Goal: Check status: Check status

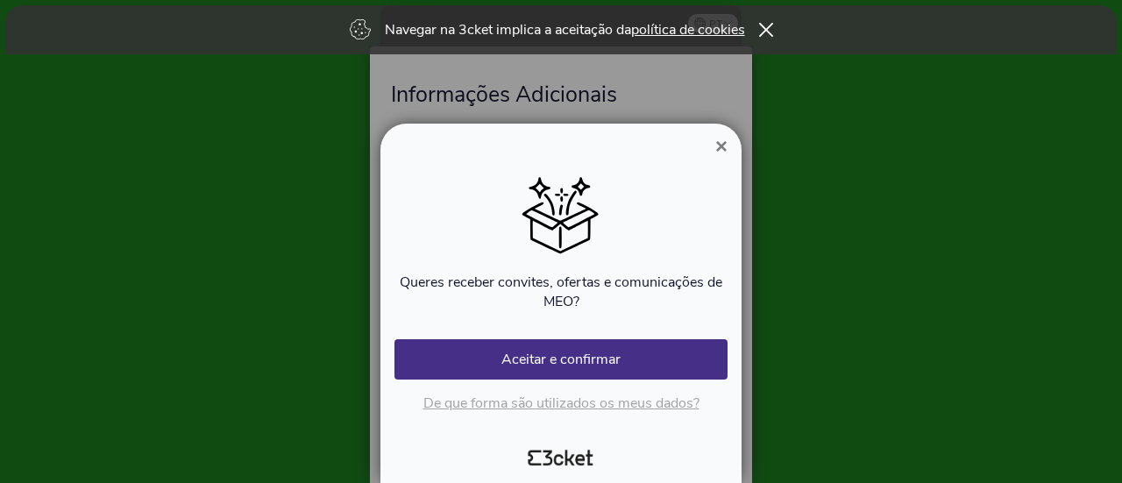
click at [722, 143] on span "×" at bounding box center [721, 146] width 12 height 24
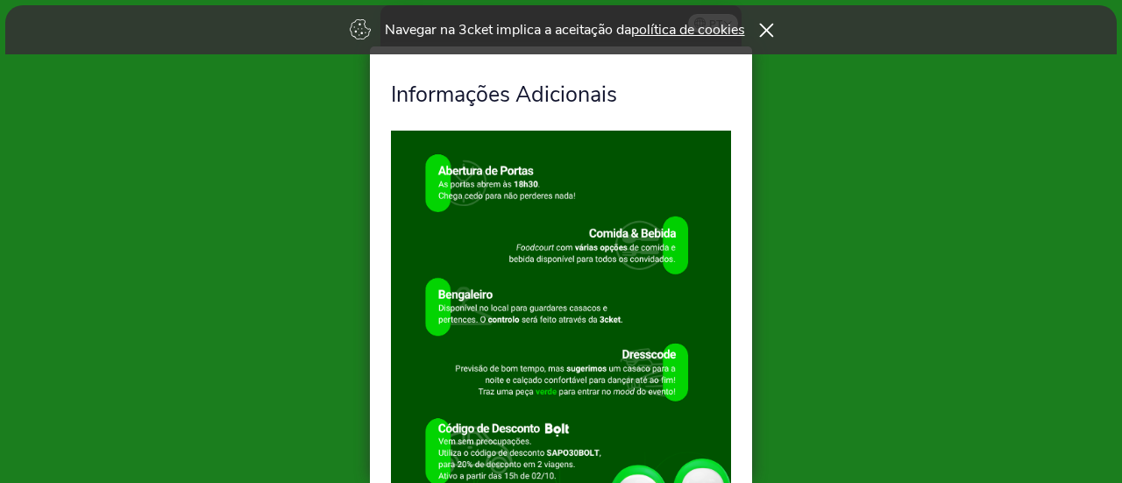
click at [772, 29] on icon at bounding box center [765, 30] width 15 height 14
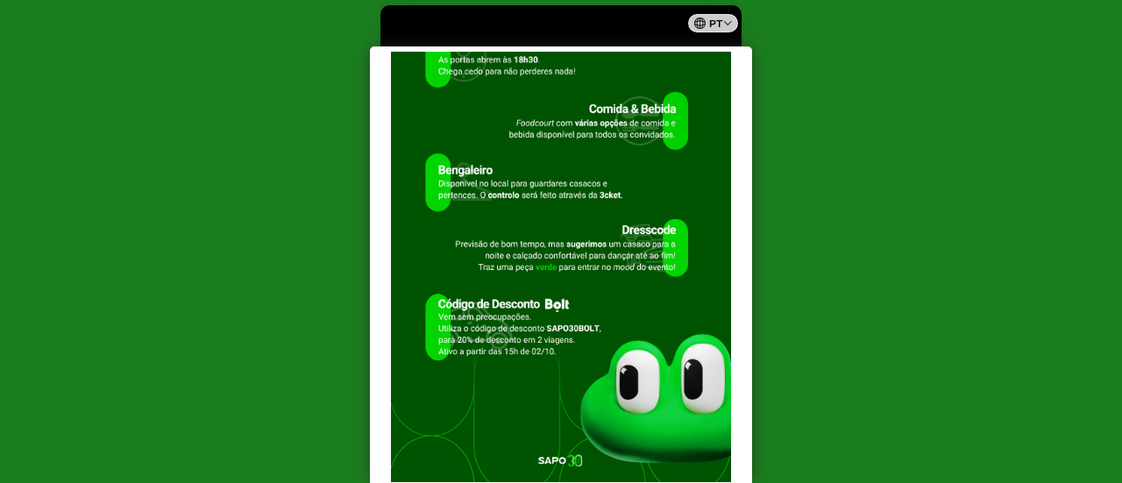
scroll to position [228, 0]
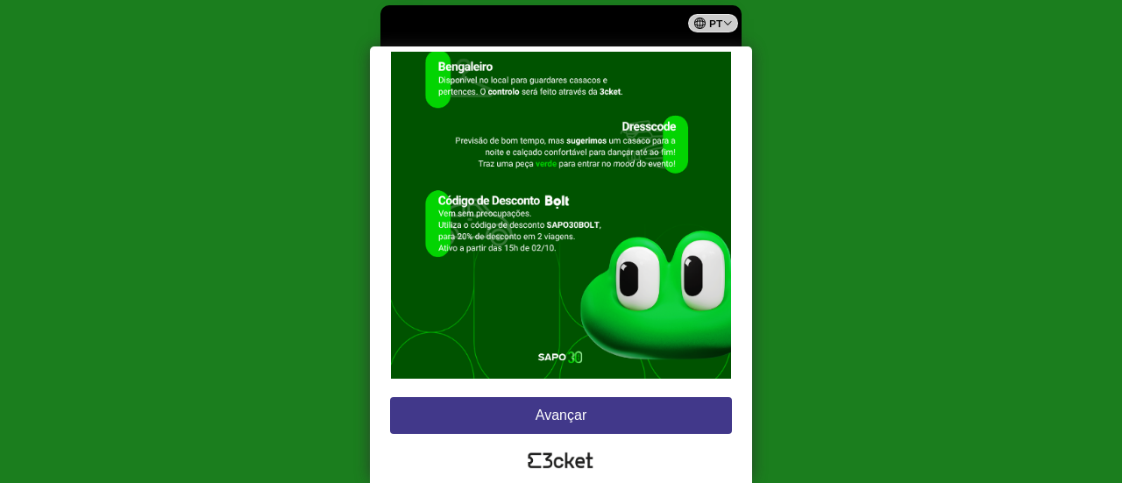
click at [560, 401] on button "Avançar" at bounding box center [561, 415] width 342 height 37
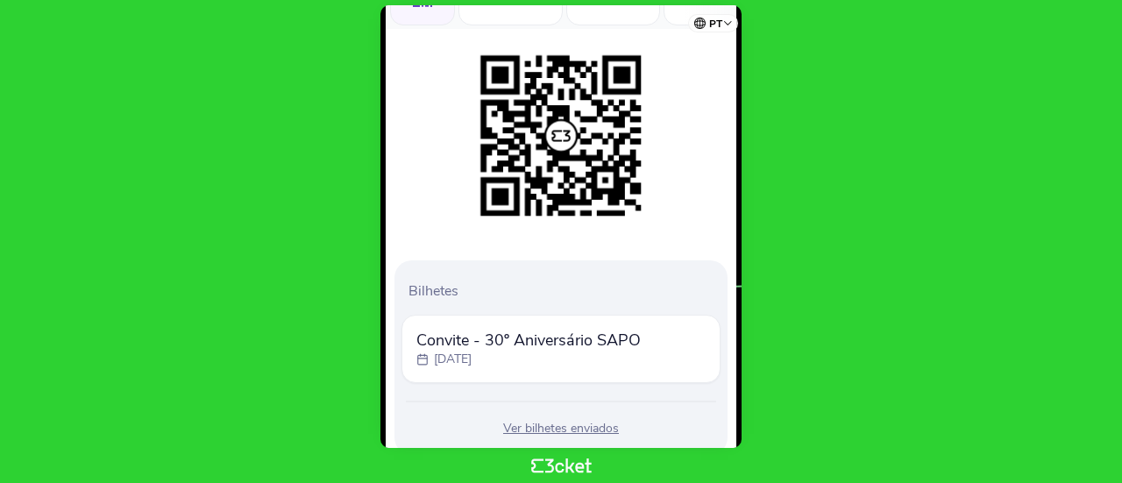
scroll to position [281, 0]
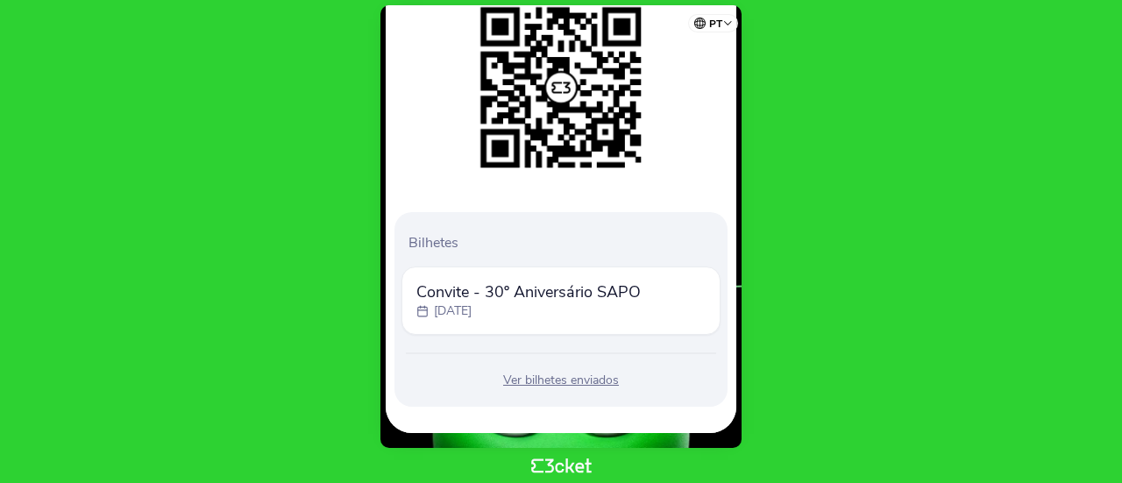
click at [462, 300] on span "Convite - 30º Aniversário SAPO" at bounding box center [528, 291] width 224 height 21
drag, startPoint x: 424, startPoint y: 285, endPoint x: 651, endPoint y: 286, distance: 226.2
click at [629, 285] on span "Convite - 30º Aniversário SAPO" at bounding box center [528, 291] width 224 height 21
drag, startPoint x: 523, startPoint y: 466, endPoint x: 605, endPoint y: 461, distance: 82.5
click at [605, 461] on body "pt Português (Portugal) English Español Catalan Français Informações Adicionais…" at bounding box center [561, 241] width 1108 height 469
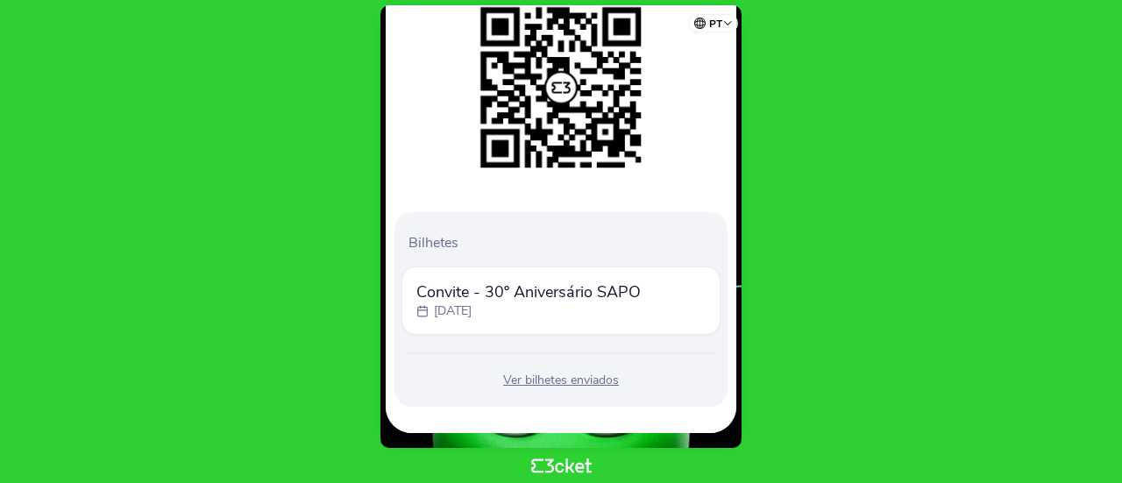
click at [598, 477] on html "pt Português (Portugal) English Español Catalan Français Informações Adicionais…" at bounding box center [561, 241] width 1122 height 483
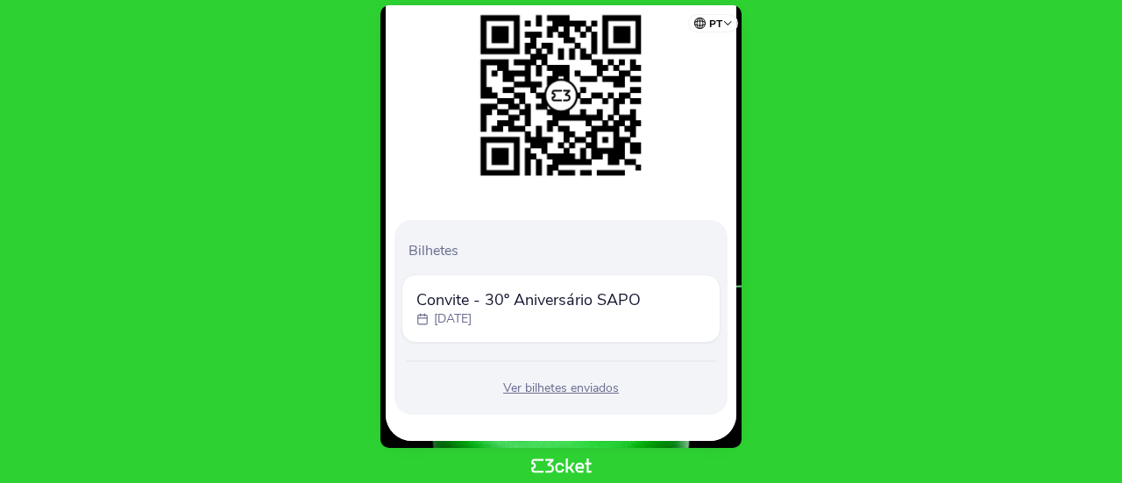
scroll to position [281, 0]
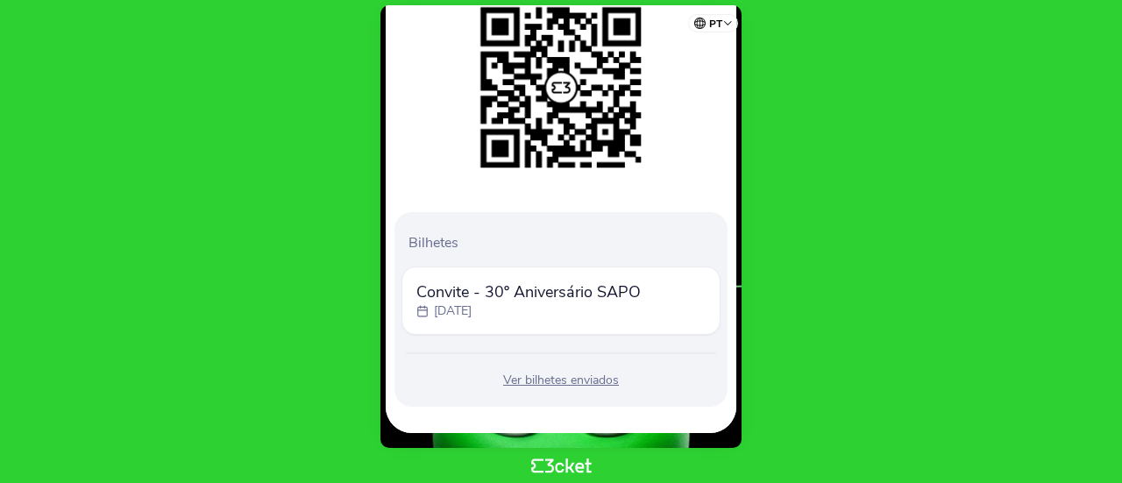
click at [639, 298] on span "Convite - 30º Aniversário SAPO" at bounding box center [528, 291] width 224 height 21
click at [471, 307] on p "quinta, 2 out" at bounding box center [453, 311] width 38 height 18
click at [435, 302] on p "quinta, 2 out" at bounding box center [453, 311] width 38 height 18
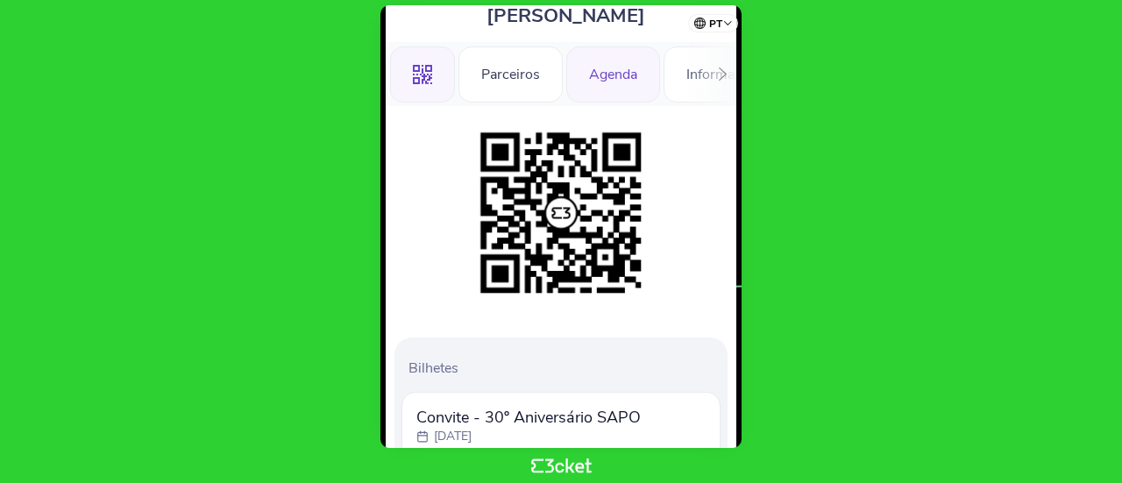
scroll to position [0, 0]
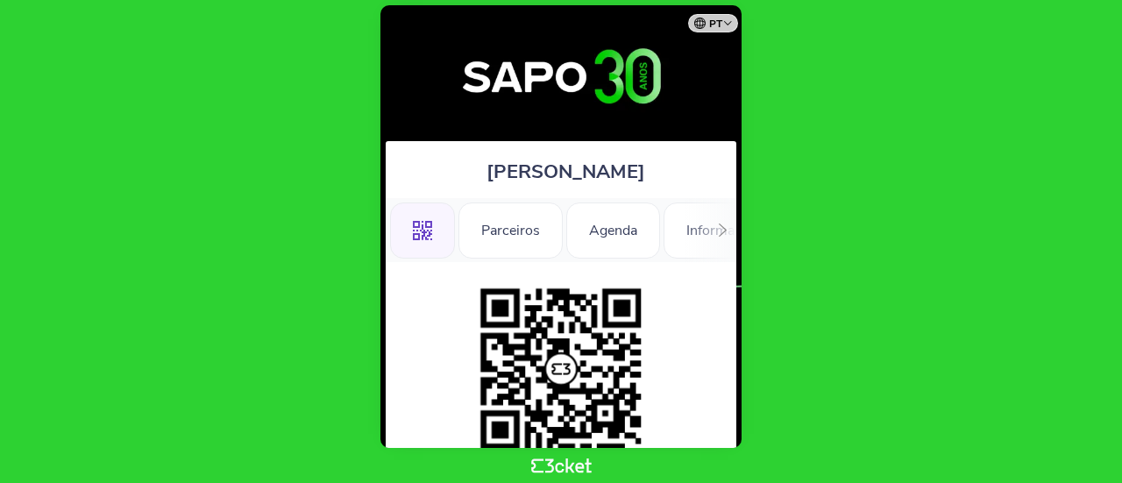
click at [729, 227] on icon at bounding box center [722, 230] width 13 height 13
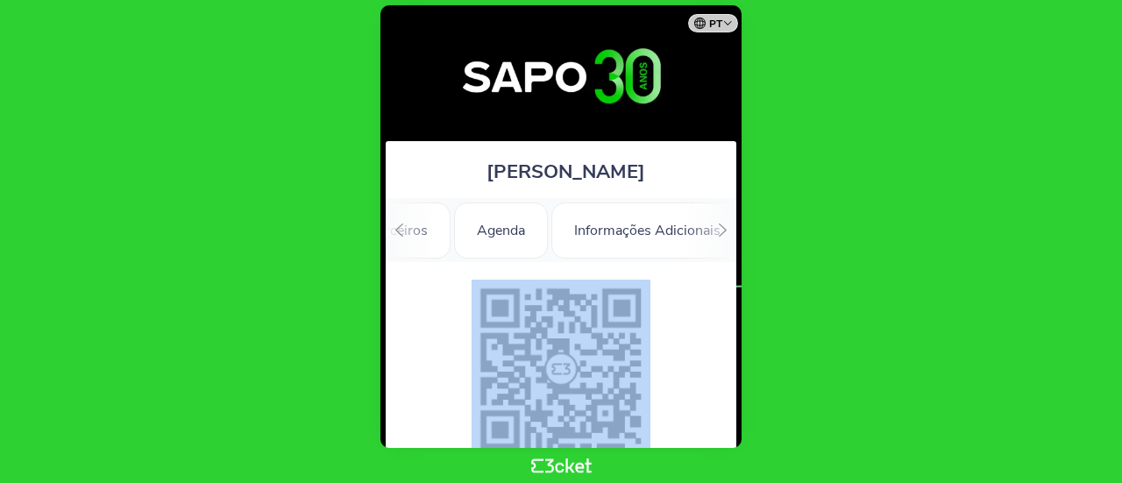
click at [729, 227] on icon at bounding box center [722, 230] width 13 height 13
click at [728, 227] on div ".st0{fill-rule:evenodd;clip-rule:evenodd;} Parceiros Agenda Informações Adicion…" at bounding box center [561, 230] width 351 height 64
click at [728, 227] on div "Informações" at bounding box center [675, 231] width 123 height 56
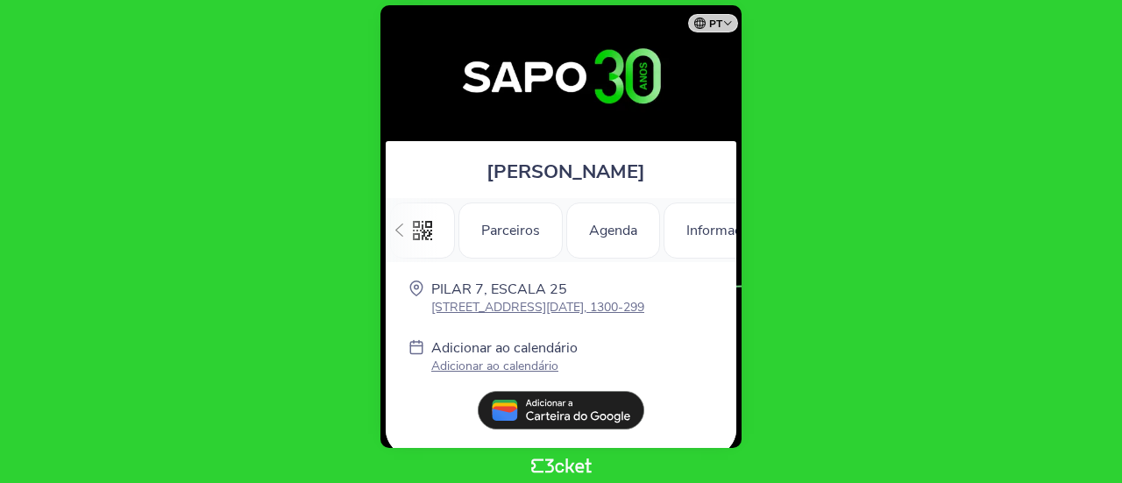
scroll to position [0, 245]
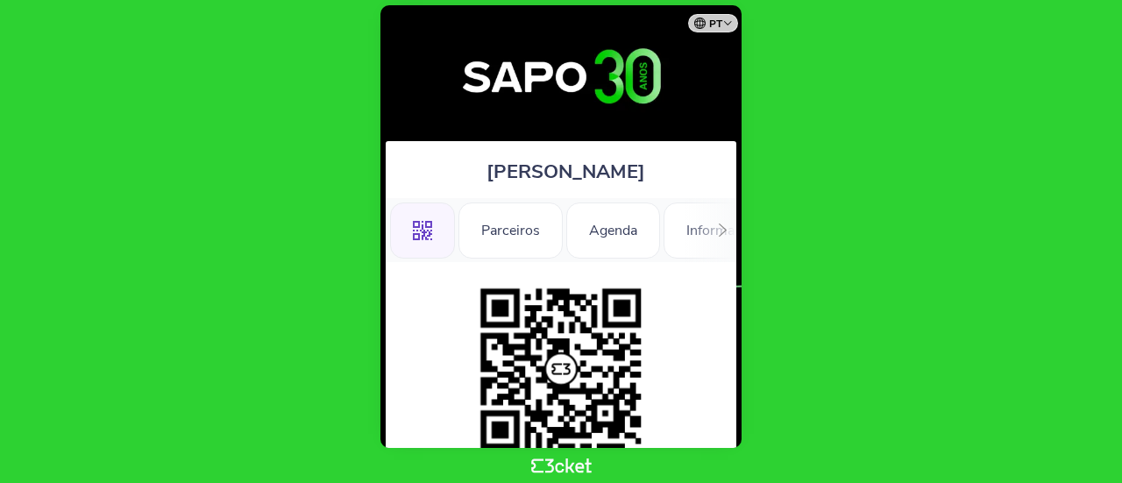
scroll to position [281, 0]
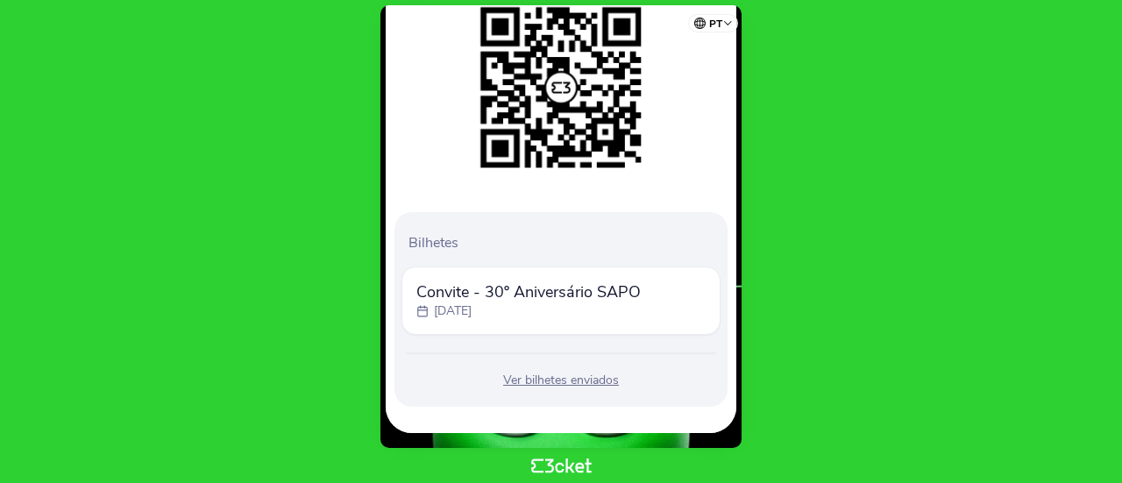
click at [540, 374] on div "Ver bilhetes enviados" at bounding box center [561, 381] width 319 height 18
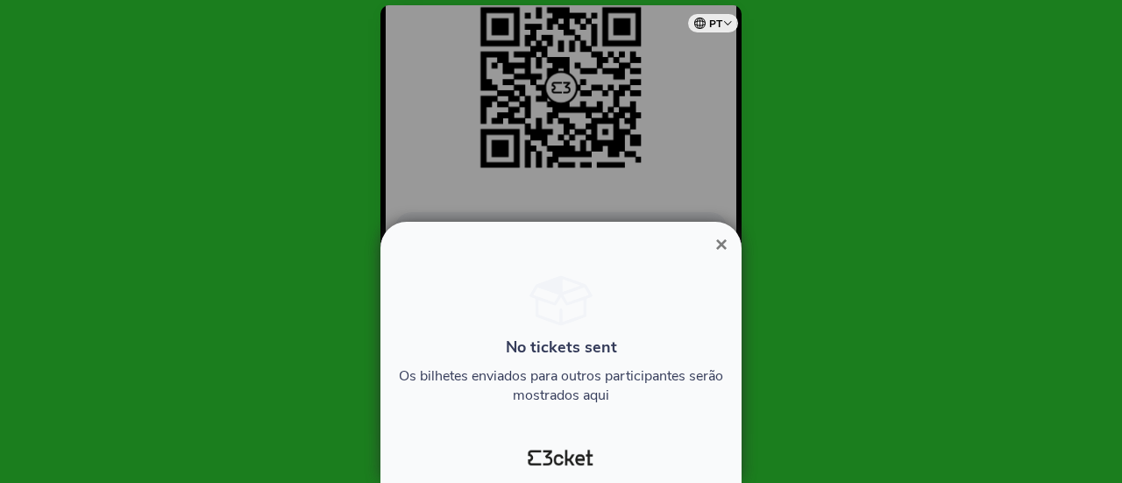
click at [722, 245] on span "×" at bounding box center [721, 244] width 12 height 24
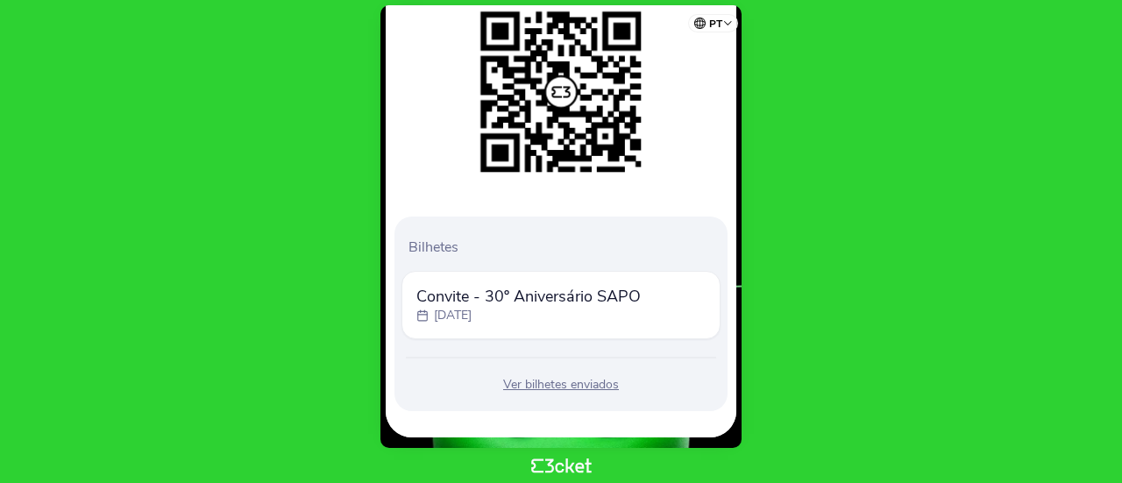
scroll to position [281, 0]
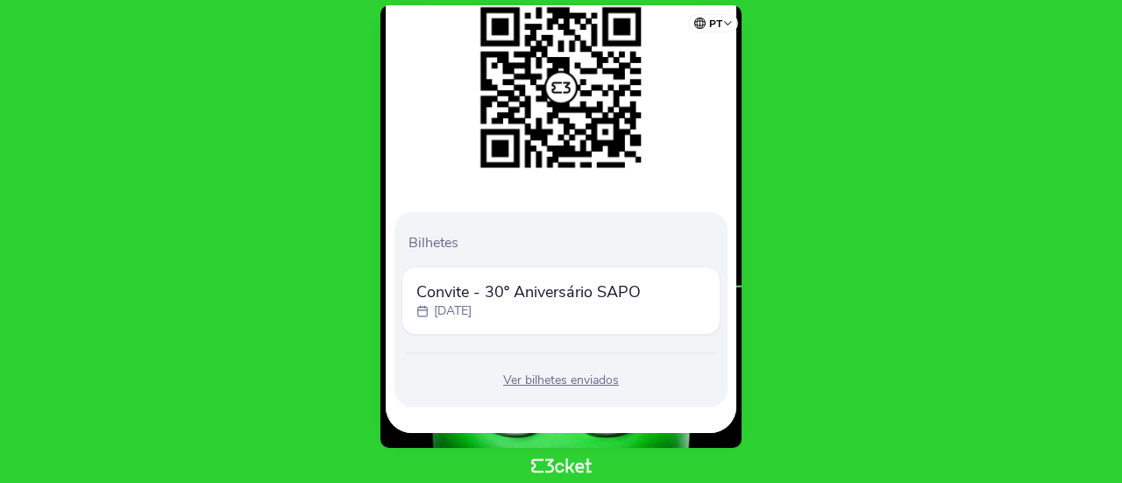
click at [450, 302] on p "[DATE]" at bounding box center [453, 311] width 38 height 18
click at [538, 298] on span "Convite - 30º Aniversário SAPO" at bounding box center [528, 291] width 224 height 21
